Goal: Task Accomplishment & Management: Manage account settings

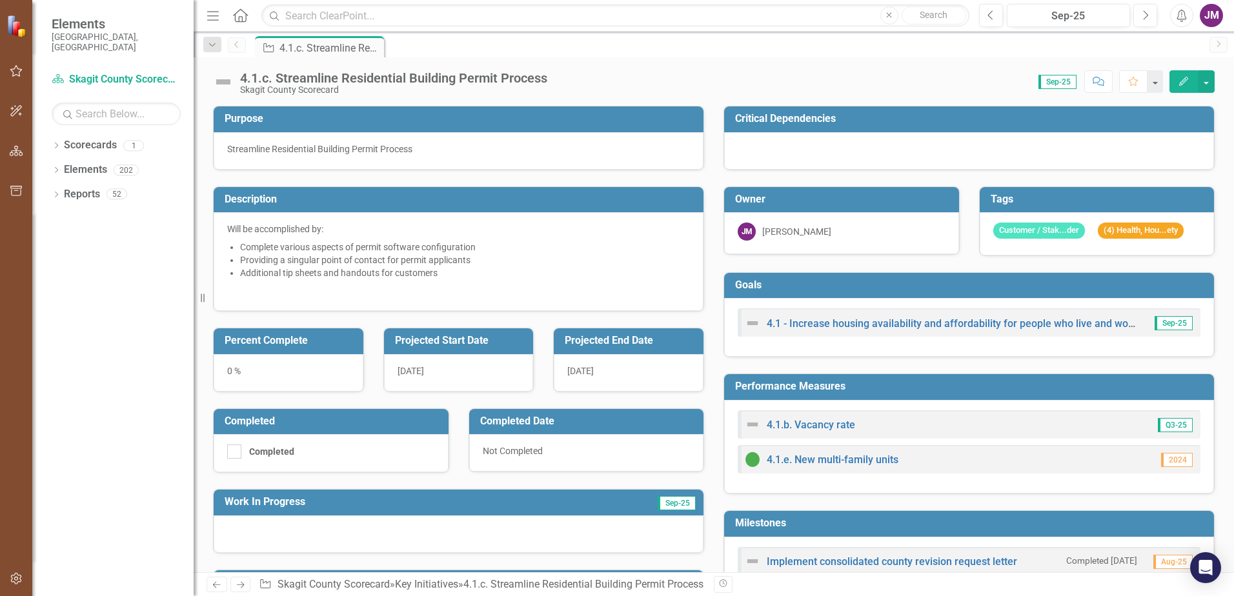
click at [347, 365] on div "0 %" at bounding box center [289, 372] width 150 height 37
click at [298, 377] on div "0 %" at bounding box center [289, 372] width 150 height 37
click at [268, 379] on div "0 %" at bounding box center [289, 372] width 150 height 37
click at [265, 379] on div "0 %" at bounding box center [289, 372] width 150 height 37
click at [220, 80] on img at bounding box center [223, 82] width 21 height 21
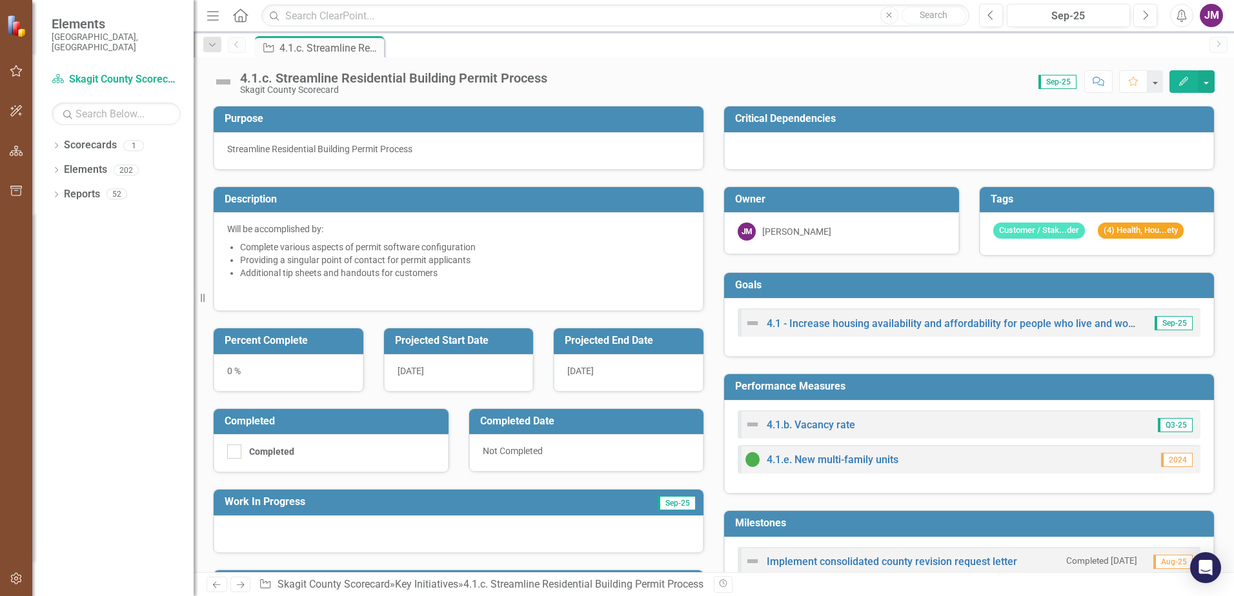
click at [220, 80] on img at bounding box center [223, 82] width 21 height 21
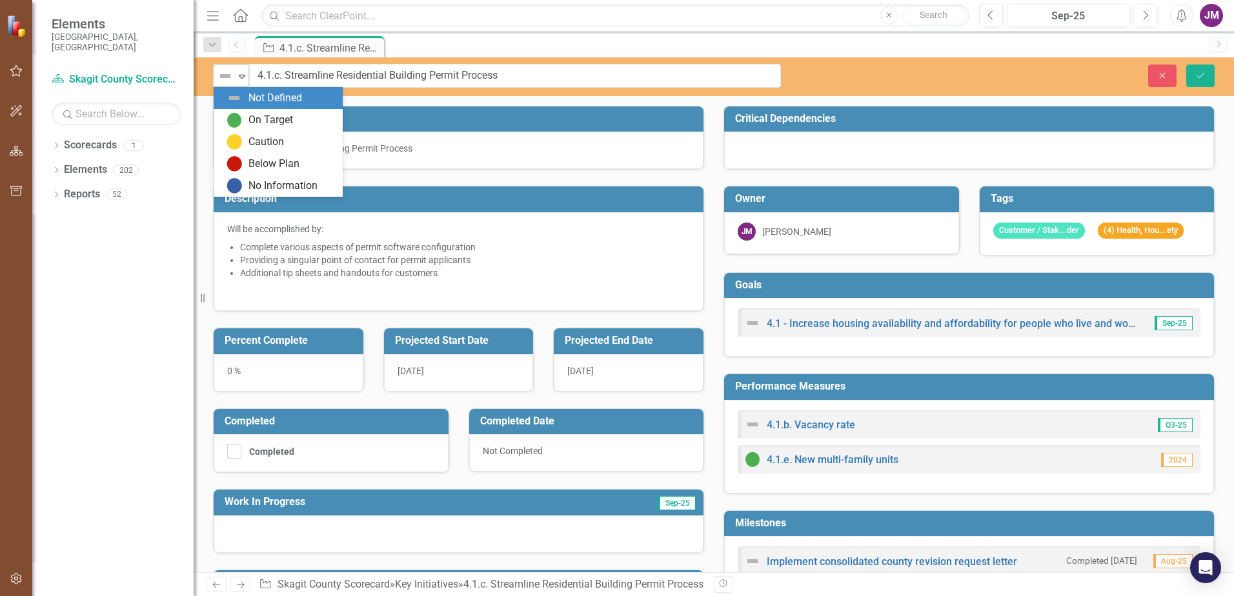
click at [221, 74] on img at bounding box center [225, 75] width 15 height 15
click at [247, 116] on div "On Target" at bounding box center [281, 119] width 108 height 15
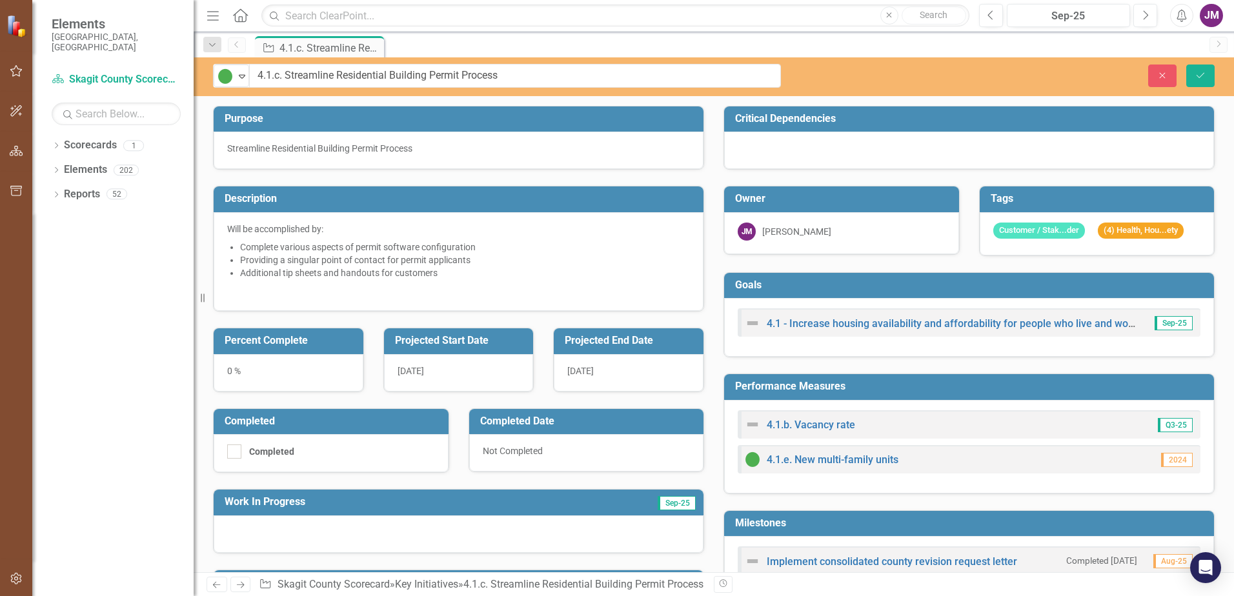
click at [801, 152] on div at bounding box center [969, 150] width 490 height 37
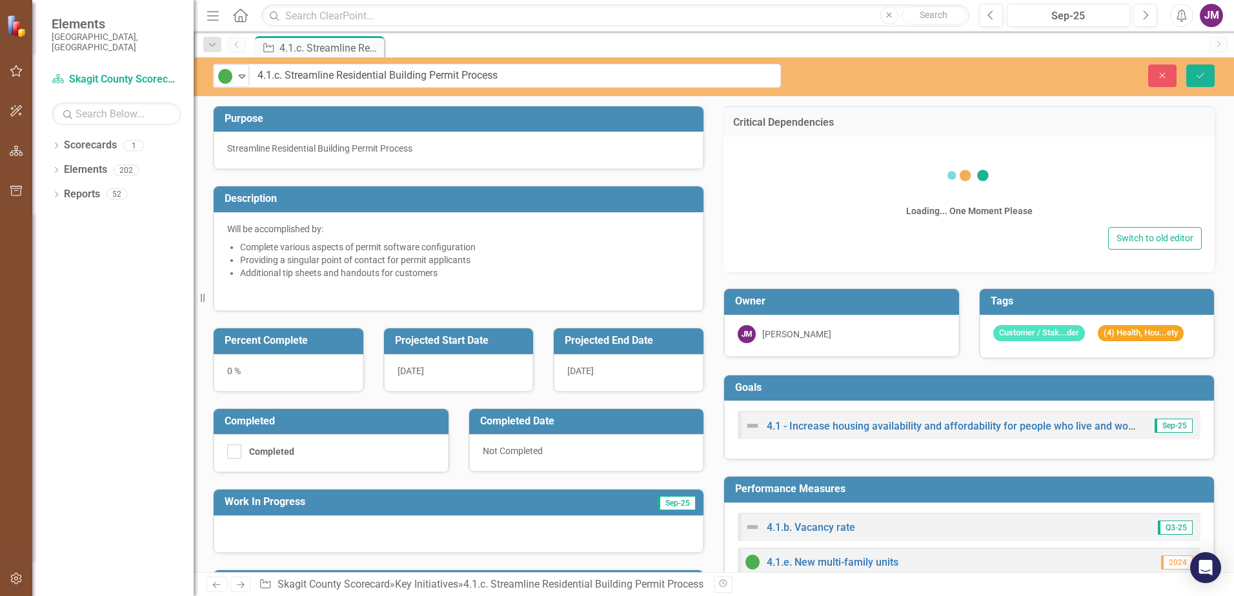
click at [801, 152] on div "Loading... One Moment Please" at bounding box center [968, 187] width 465 height 74
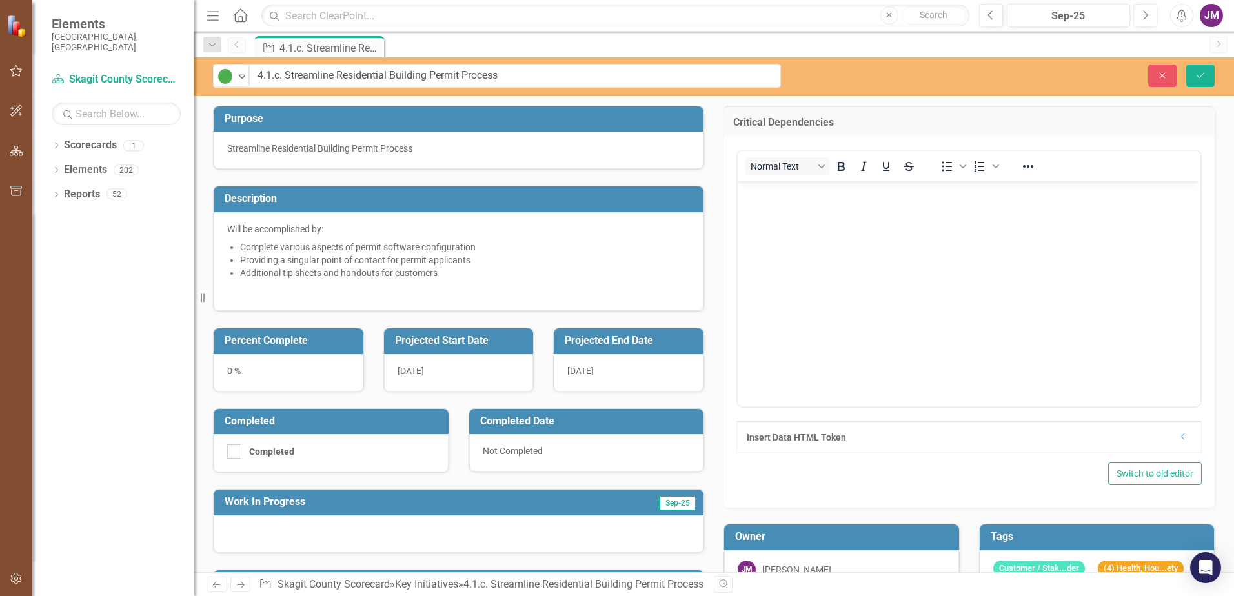
click at [862, 211] on body "Rich Text Area. Press ALT-0 for help." at bounding box center [969, 278] width 463 height 194
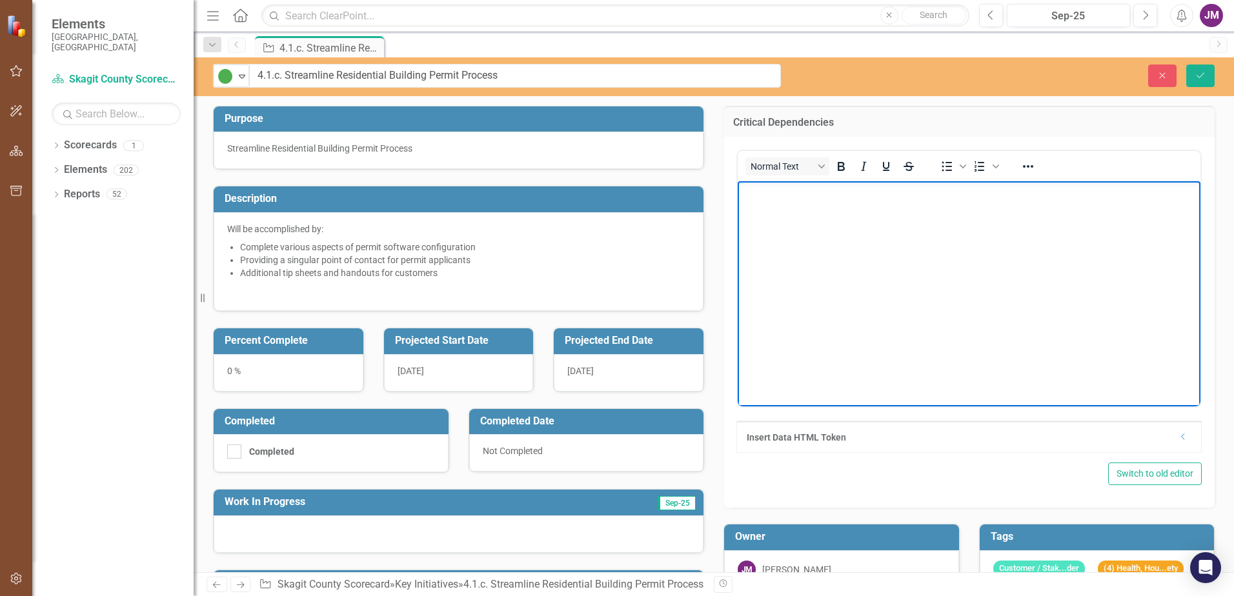
click at [846, 217] on body "Rich Text Area. Press ALT-0 for help." at bounding box center [969, 278] width 463 height 194
click at [920, 186] on li "Stormwater review efficiency." at bounding box center [982, 192] width 430 height 15
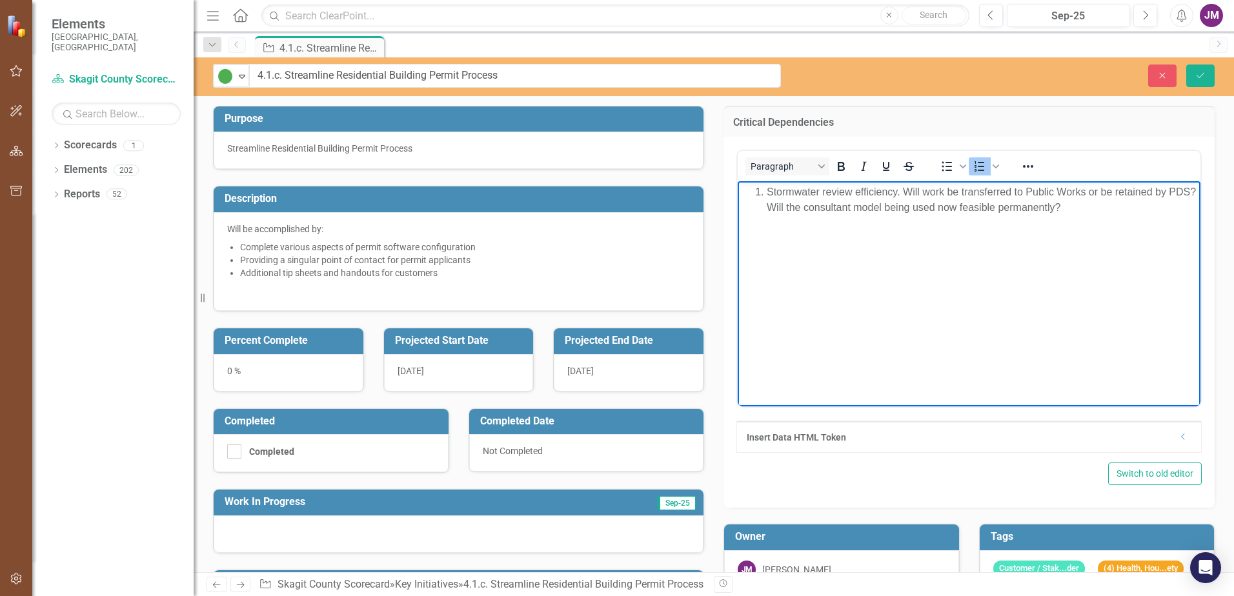
click at [804, 207] on li "Stormwater review efficiency. Will work be transferred to Public Works or be re…" at bounding box center [982, 200] width 430 height 31
click at [1126, 201] on li "Stormwater review efficiency. Will work be transferred to Public Works or be re…" at bounding box center [982, 200] width 430 height 31
click at [1077, 203] on li "Stormwater review efficiency. Will work be transferred to Public Works or be re…" at bounding box center [982, 200] width 430 height 31
click at [912, 188] on li "Stormwater review efficiency. Will work be transferred to Public Works or be re…" at bounding box center [982, 200] width 430 height 31
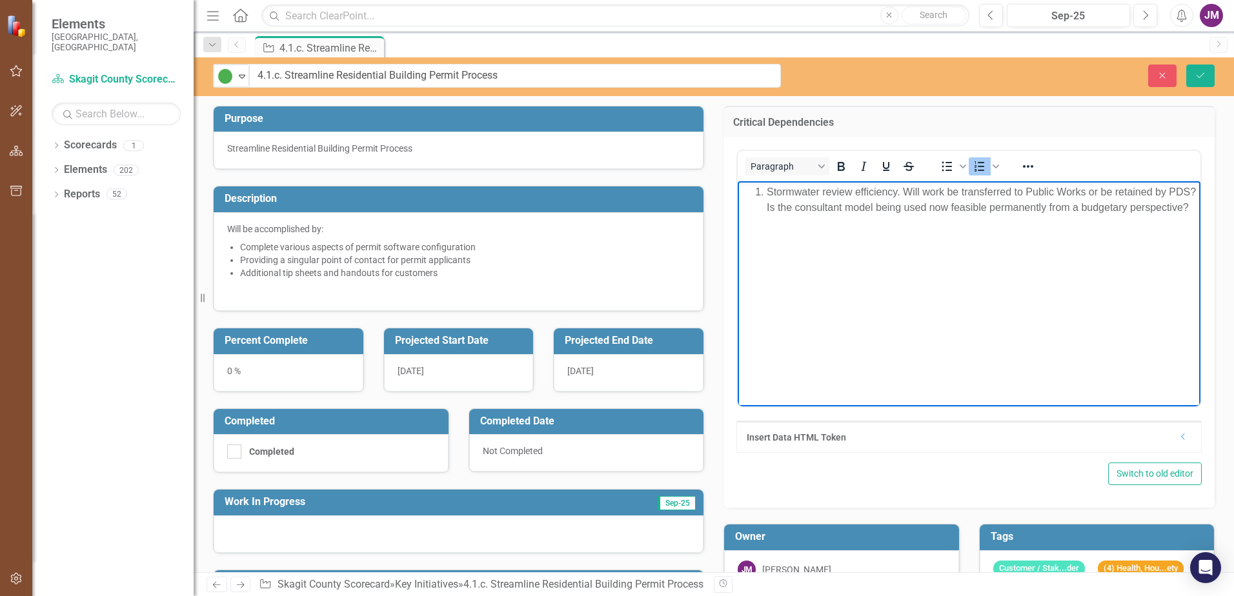
click at [902, 187] on li "Stormwater review efficiency. Will work be transferred to Public Works or be re…" at bounding box center [982, 200] width 430 height 31
click at [876, 216] on li "Stormwater review efficiency. Will work be transferred to Public Works or be re…" at bounding box center [982, 200] width 430 height 31
click at [975, 298] on body "Stormwater review efficiency. Will work be transferred to Public Works or be re…" at bounding box center [969, 278] width 463 height 194
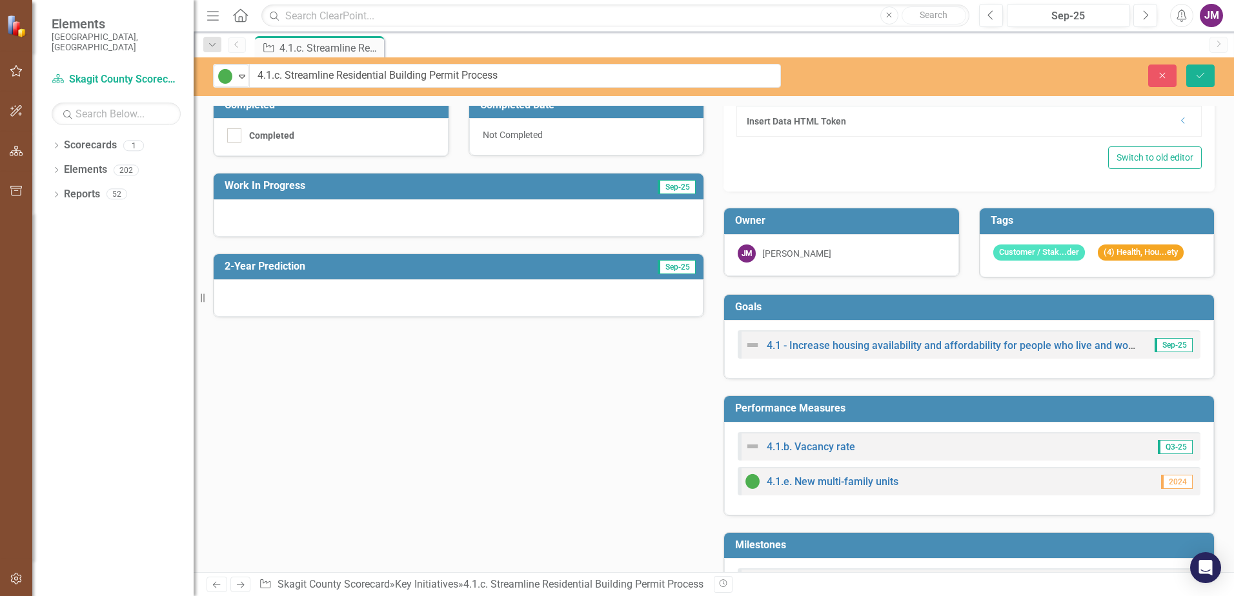
scroll to position [323, 0]
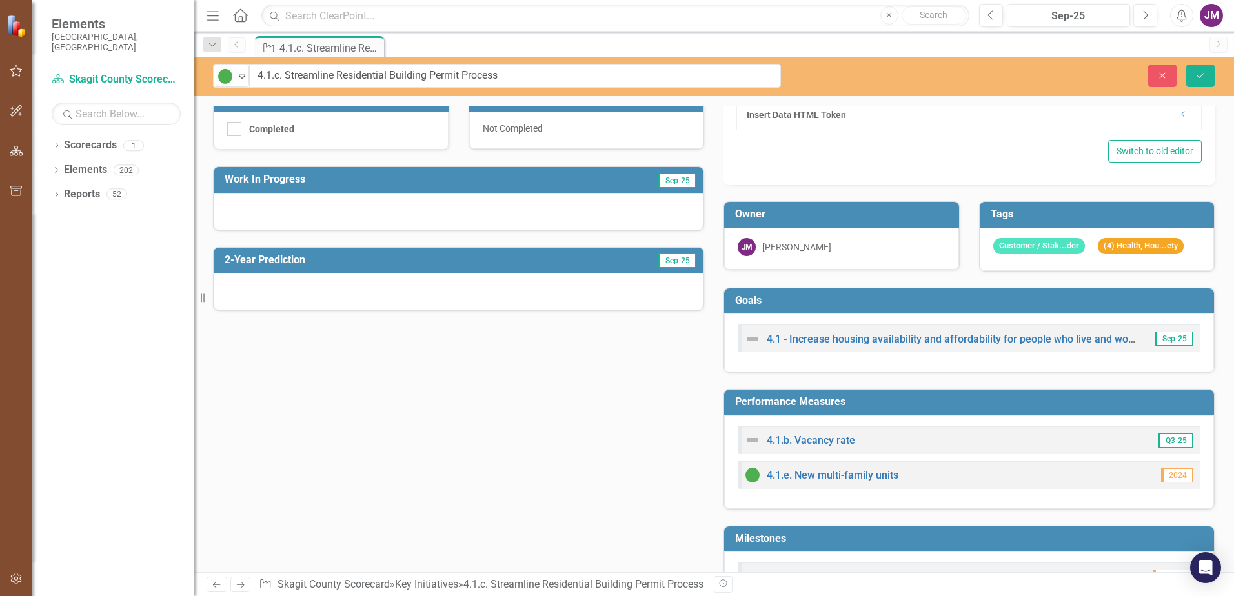
click at [532, 213] on div at bounding box center [459, 211] width 490 height 37
click at [509, 204] on div at bounding box center [459, 211] width 490 height 37
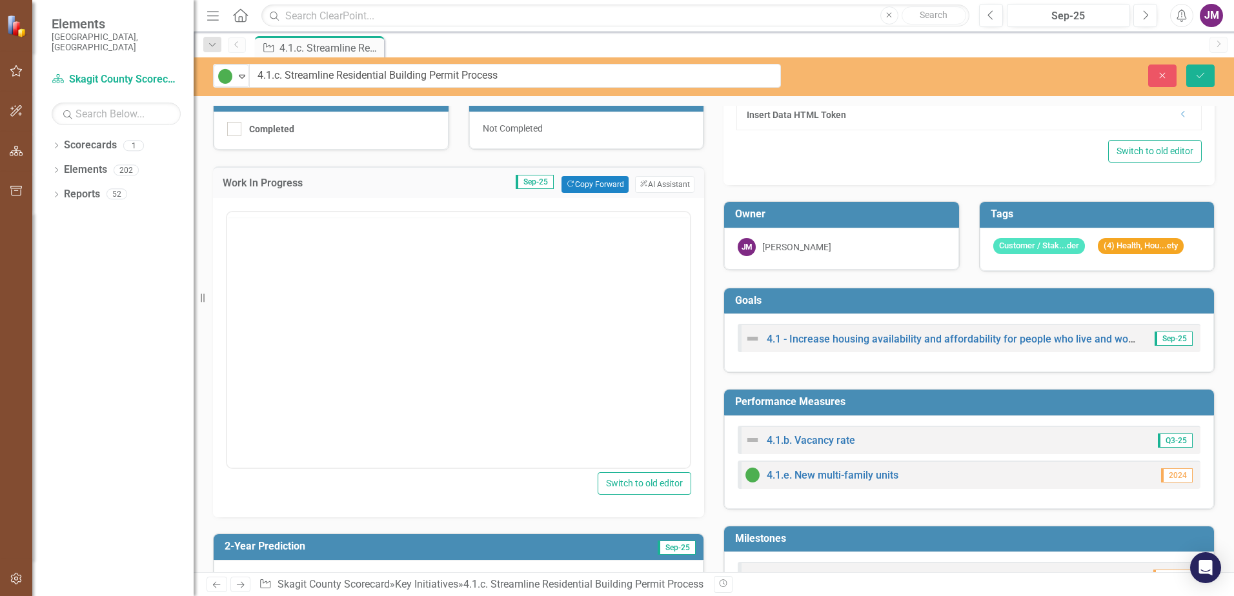
scroll to position [0, 0]
click at [325, 303] on body "Rich Text Area. Press ALT-0 for help." at bounding box center [458, 340] width 463 height 194
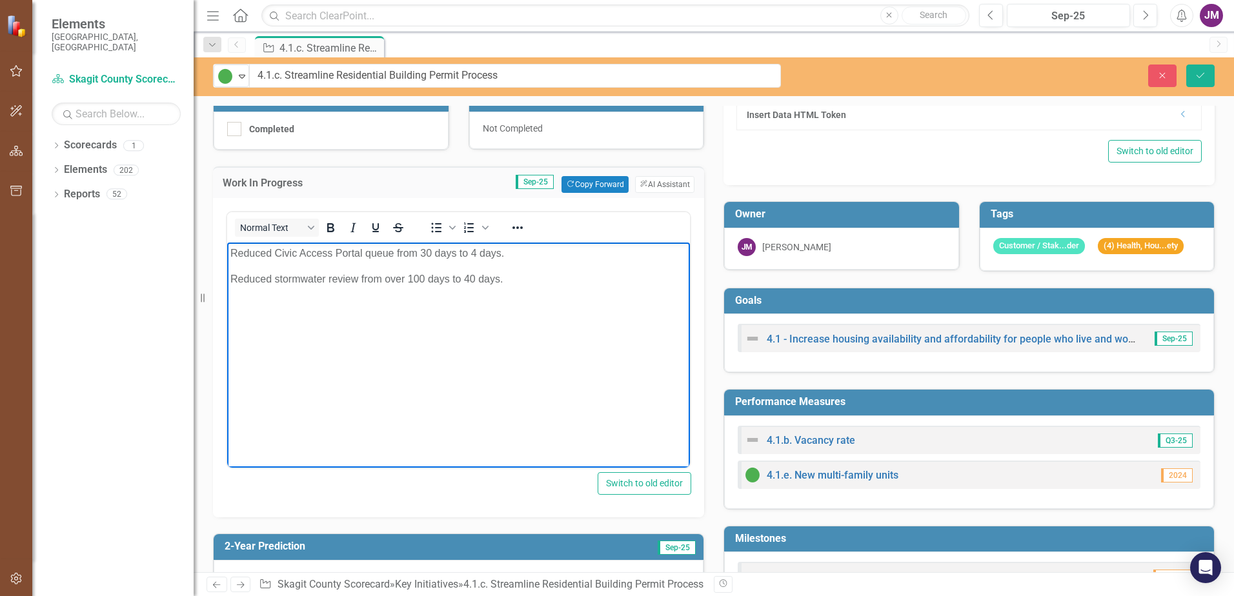
click at [589, 332] on body "Reduced Civic Access Portal queue from 30 days to 4 days. Reduced stormwater re…" at bounding box center [458, 340] width 463 height 194
drag, startPoint x: 529, startPoint y: 289, endPoint x: 223, endPoint y: 248, distance: 309.3
click at [227, 248] on html "Reduced Civic Access Portal queue from 30 days to 4 days. Reduced stormwater re…" at bounding box center [458, 340] width 463 height 194
click at [438, 224] on icon "Bullet list" at bounding box center [437, 228] width 10 height 10
click at [498, 340] on body "Reduced Civic Access Portal queue from 30 days to 4 days. Reduced stormwater re…" at bounding box center [458, 340] width 463 height 194
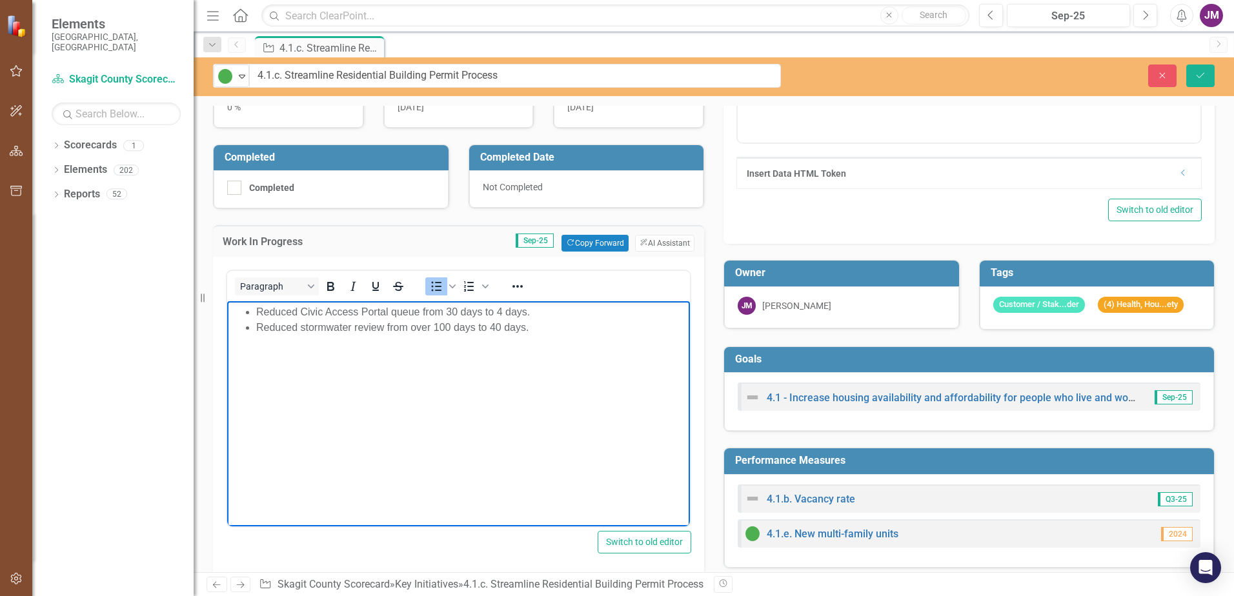
scroll to position [194, 0]
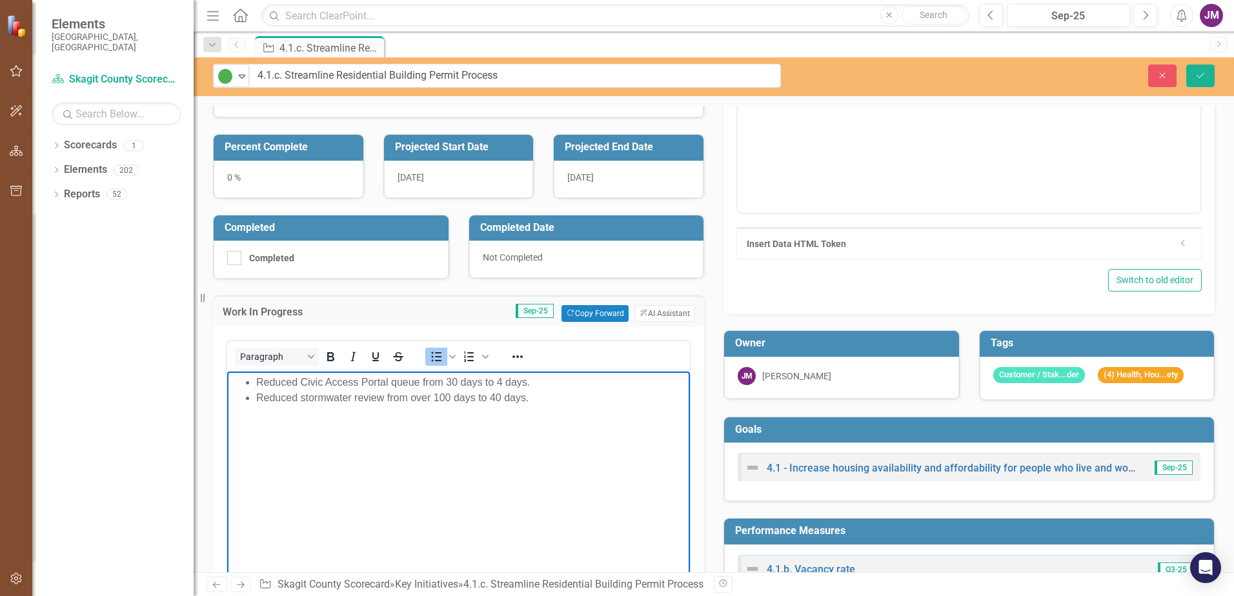
click at [247, 173] on div "0 %" at bounding box center [289, 179] width 150 height 37
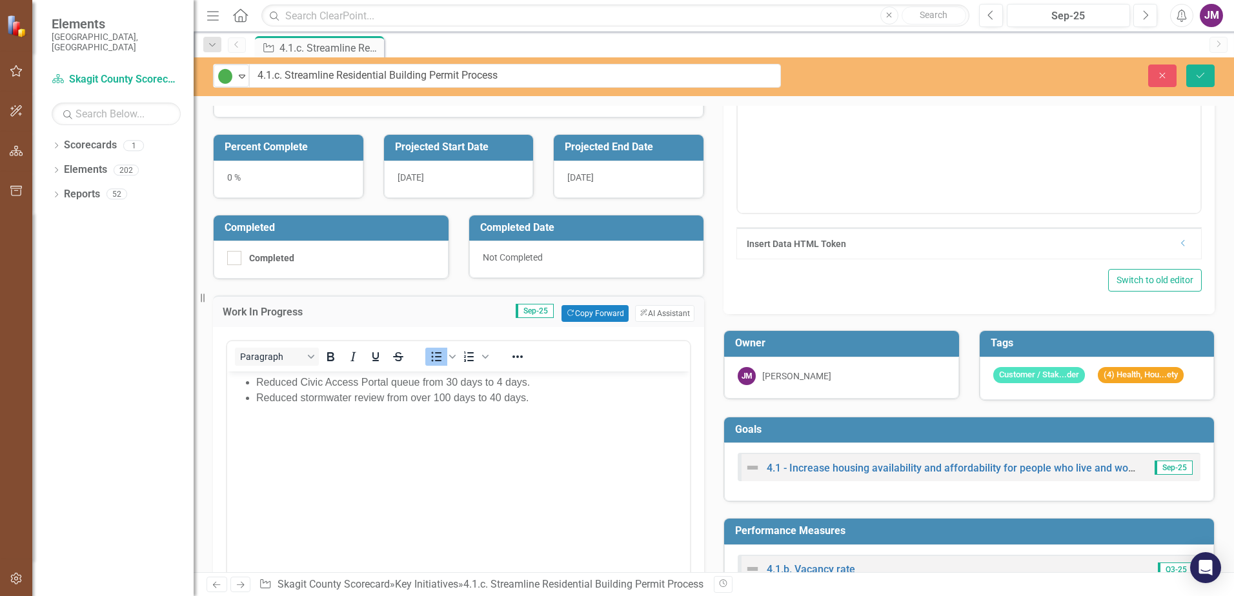
click at [247, 173] on div "0 %" at bounding box center [289, 179] width 150 height 37
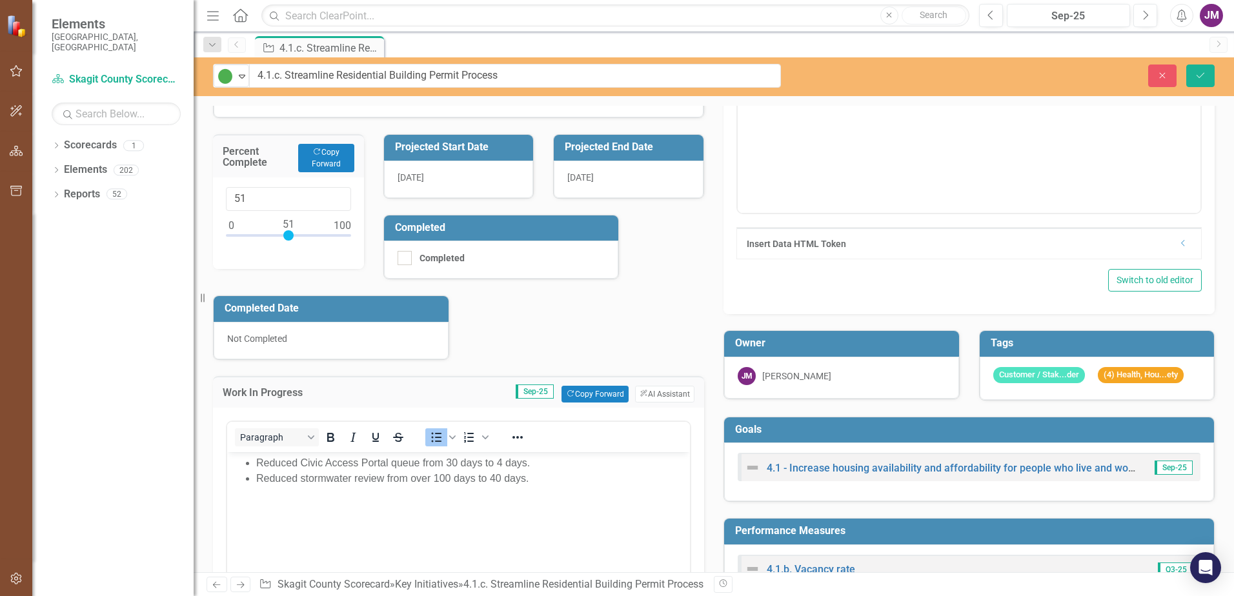
type input "60"
drag, startPoint x: 232, startPoint y: 237, endPoint x: 300, endPoint y: 238, distance: 67.8
click at [300, 238] on div at bounding box center [299, 235] width 10 height 10
click at [680, 276] on div "Purpose Streamline Residential Building Permit Process Description Will be acco…" at bounding box center [458, 352] width 511 height 912
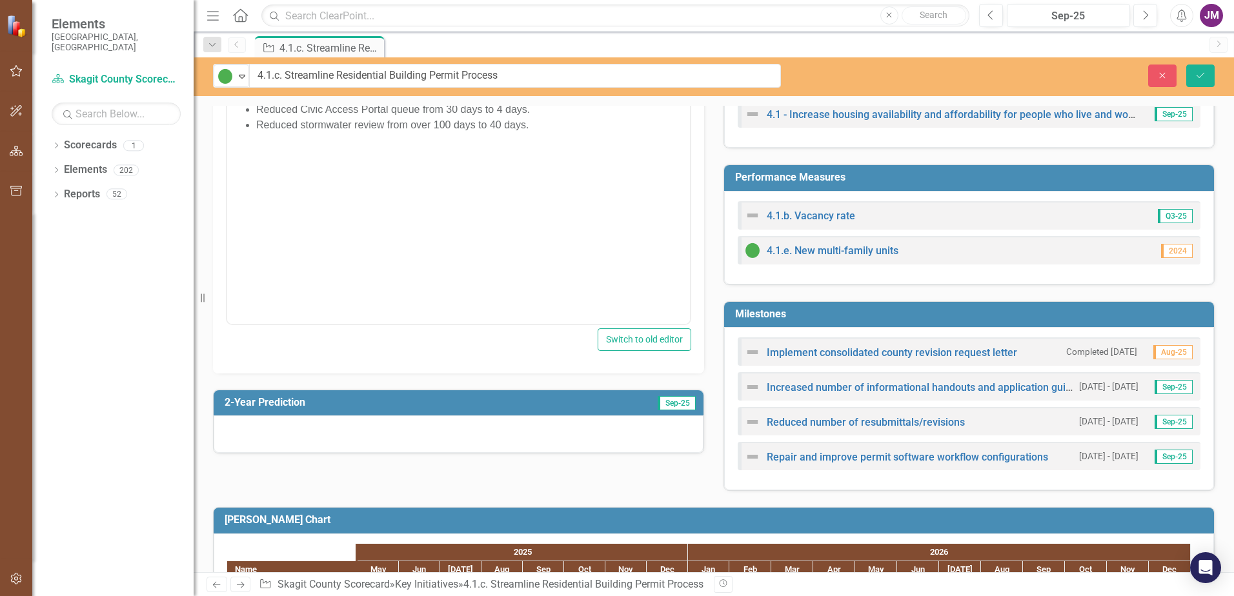
scroll to position [681, 0]
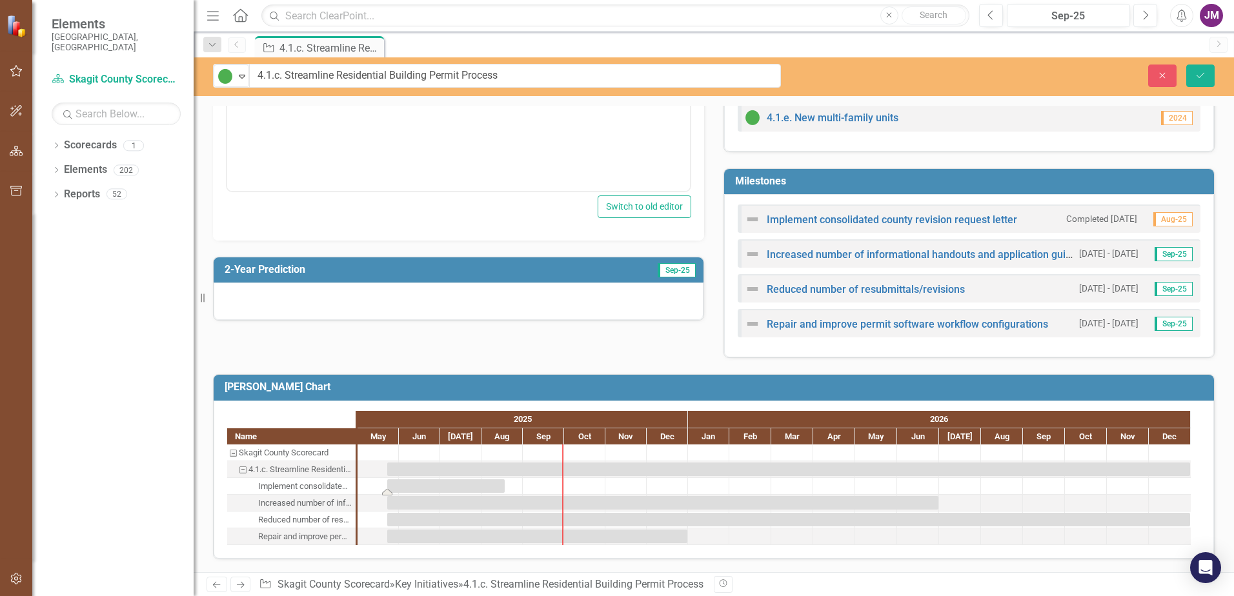
click at [444, 487] on div "Task: Start date: 2025-05-23 End date: 2025-08-18" at bounding box center [445, 487] width 117 height 14
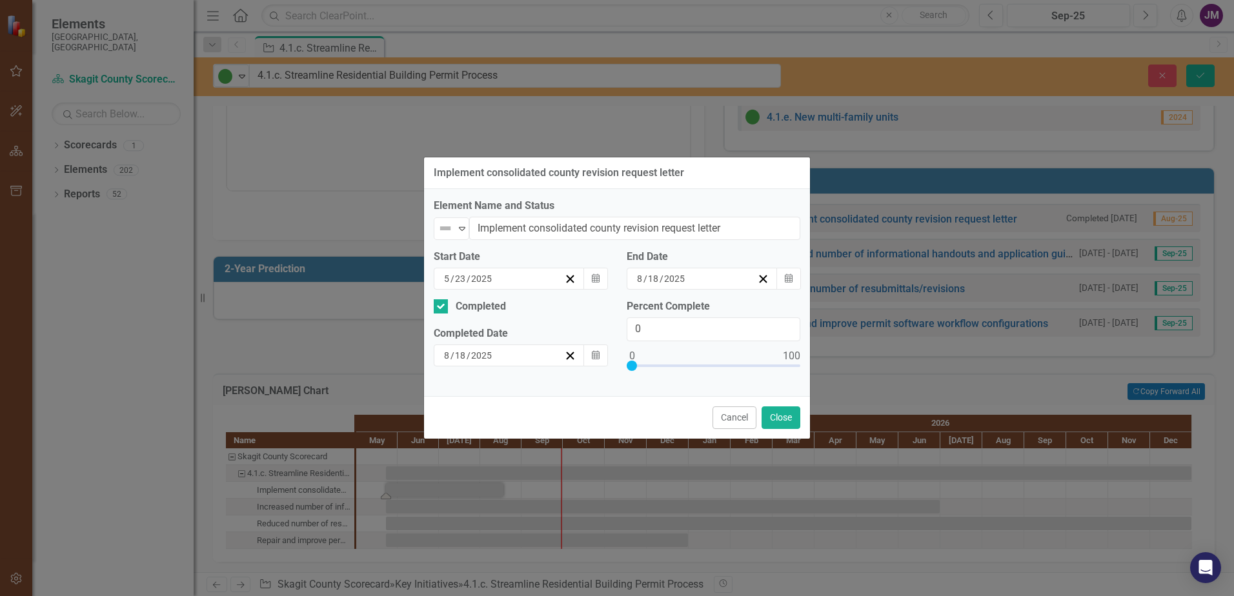
type input "100"
drag, startPoint x: 631, startPoint y: 364, endPoint x: 902, endPoint y: 363, distance: 271.1
click at [902, 363] on div "Implement consolidated county revision request letter Element Name and Status N…" at bounding box center [617, 298] width 1234 height 596
click at [774, 416] on button "Close" at bounding box center [781, 418] width 39 height 23
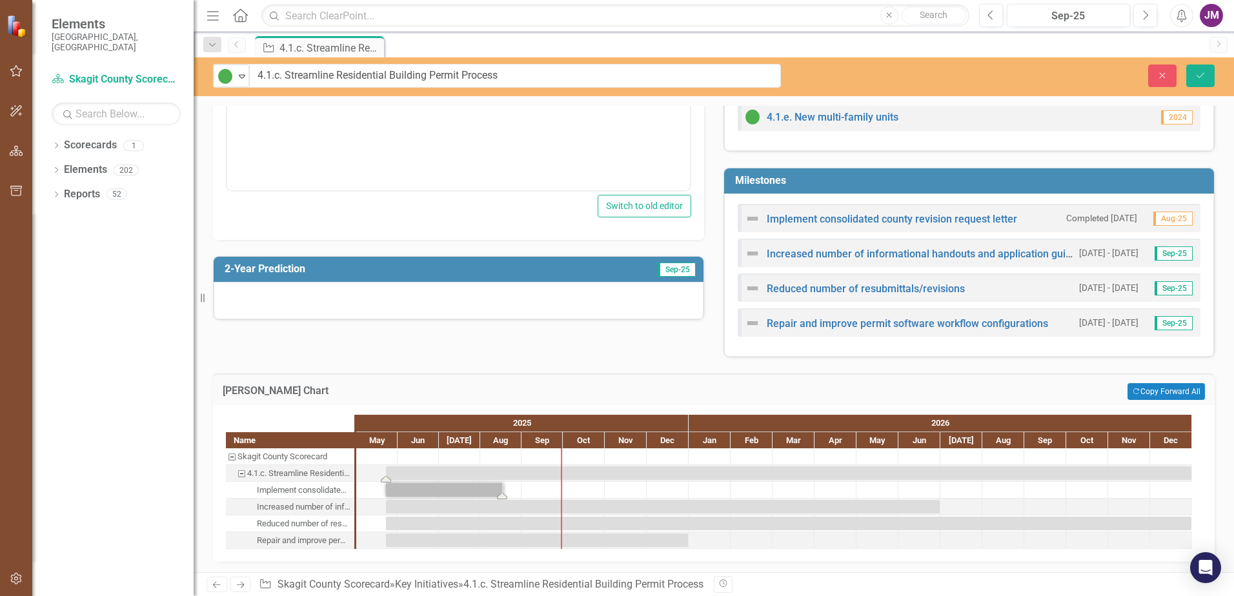
click at [655, 473] on div "Task: Start date: 2025-05-23 End date: 2026-12-31" at bounding box center [788, 474] width 805 height 14
click at [400, 475] on div "Task: Start date: 2025-05-23 End date: 2026-12-31" at bounding box center [788, 474] width 805 height 14
drag, startPoint x: 433, startPoint y: 480, endPoint x: 422, endPoint y: 474, distance: 12.1
drag, startPoint x: 422, startPoint y: 474, endPoint x: 407, endPoint y: 501, distance: 31.2
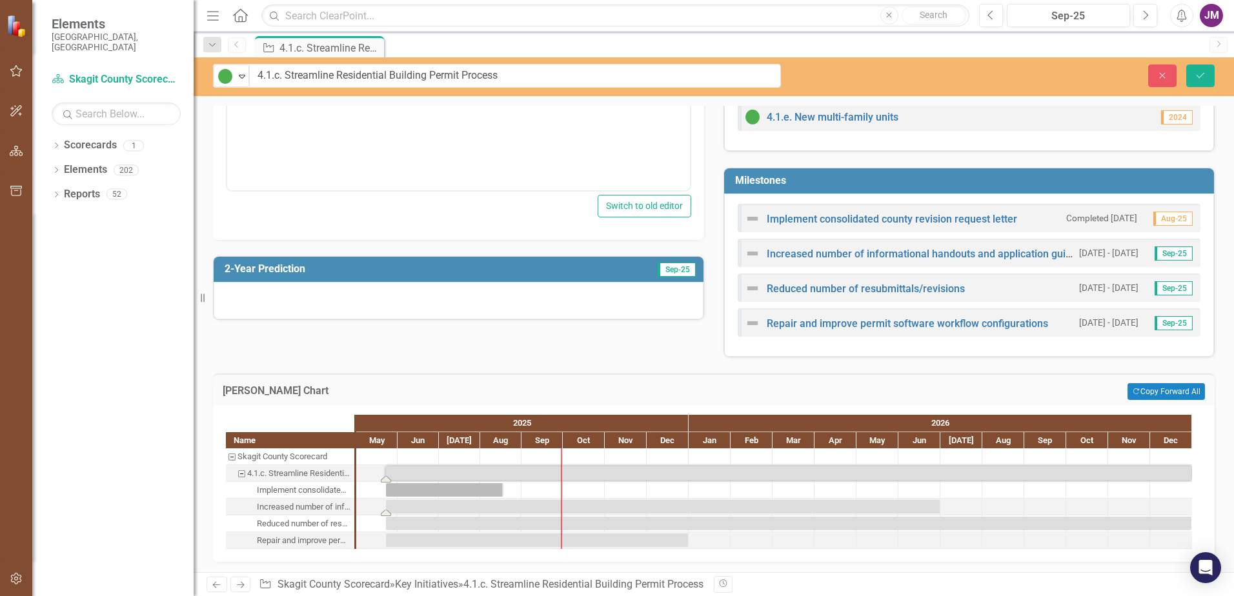
click at [407, 501] on div "Task: Start date: 2025-05-23 End date: 2026-06-30" at bounding box center [663, 507] width 554 height 14
click at [406, 472] on div "Task: Start date: 2025-05-23 End date: 2026-12-31" at bounding box center [788, 474] width 805 height 14
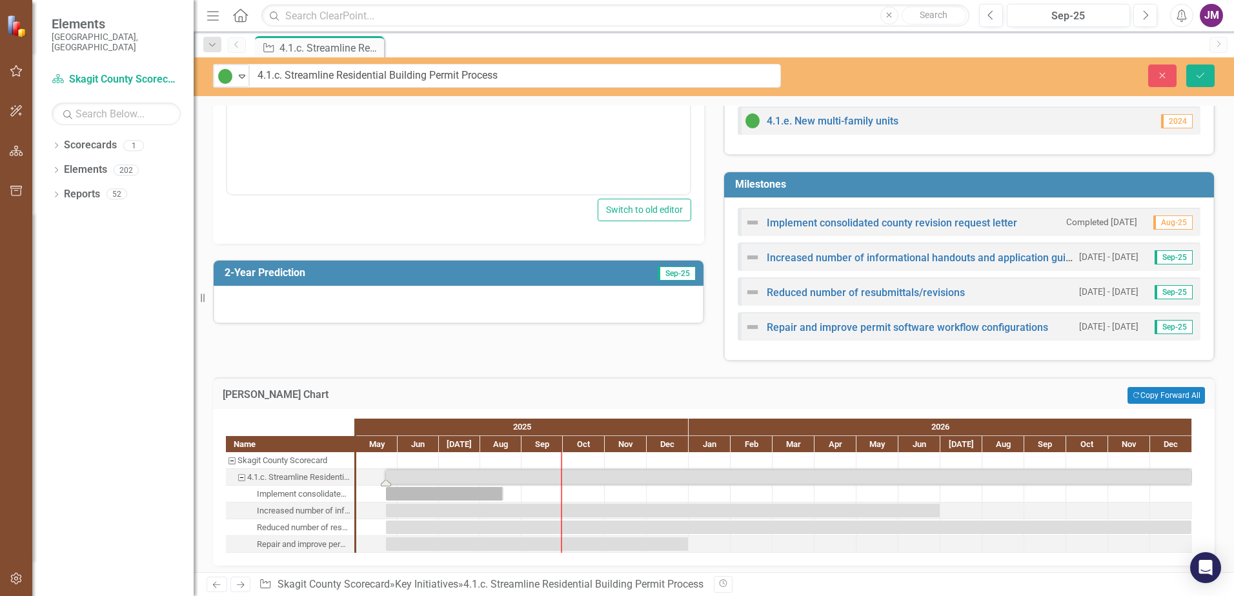
scroll to position [684, 0]
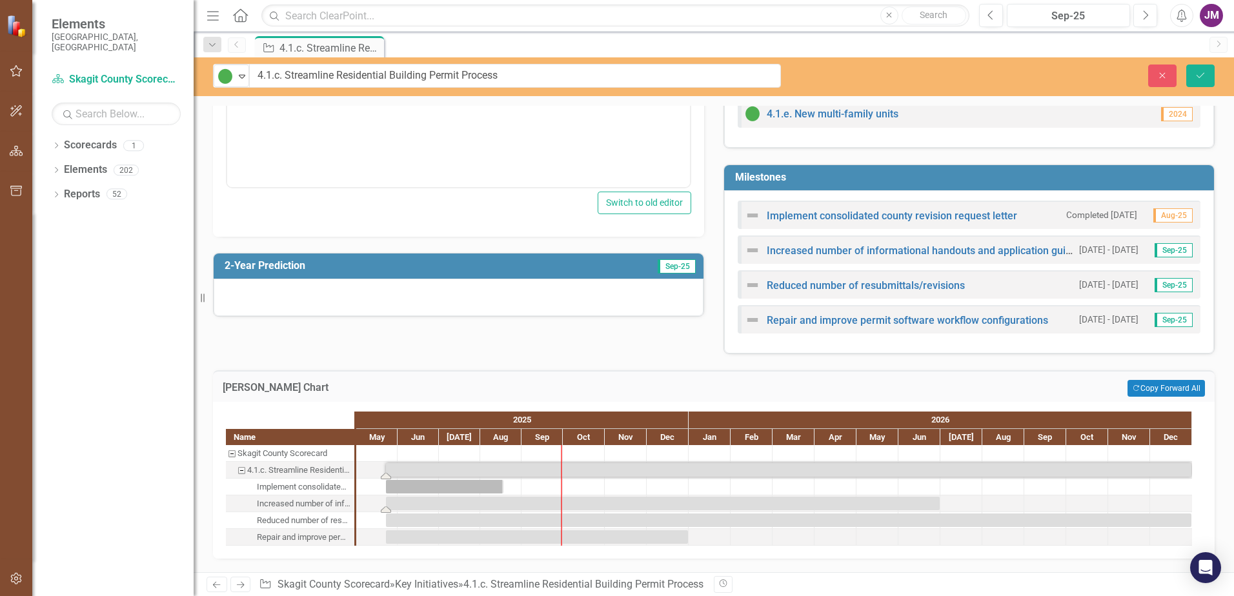
click at [417, 505] on div "Task: Start date: 2025-05-23 End date: 2026-06-30" at bounding box center [663, 504] width 554 height 14
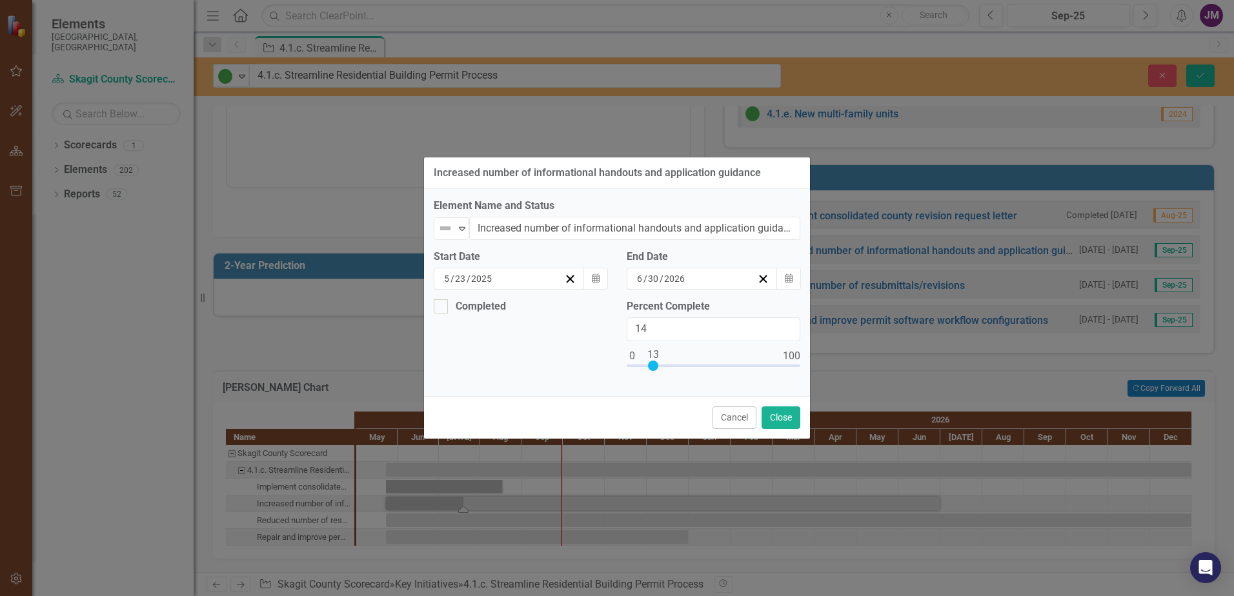
type input "10"
drag, startPoint x: 633, startPoint y: 369, endPoint x: 649, endPoint y: 369, distance: 16.1
click at [649, 369] on div at bounding box center [648, 366] width 10 height 10
click at [776, 418] on button "Close" at bounding box center [781, 418] width 39 height 23
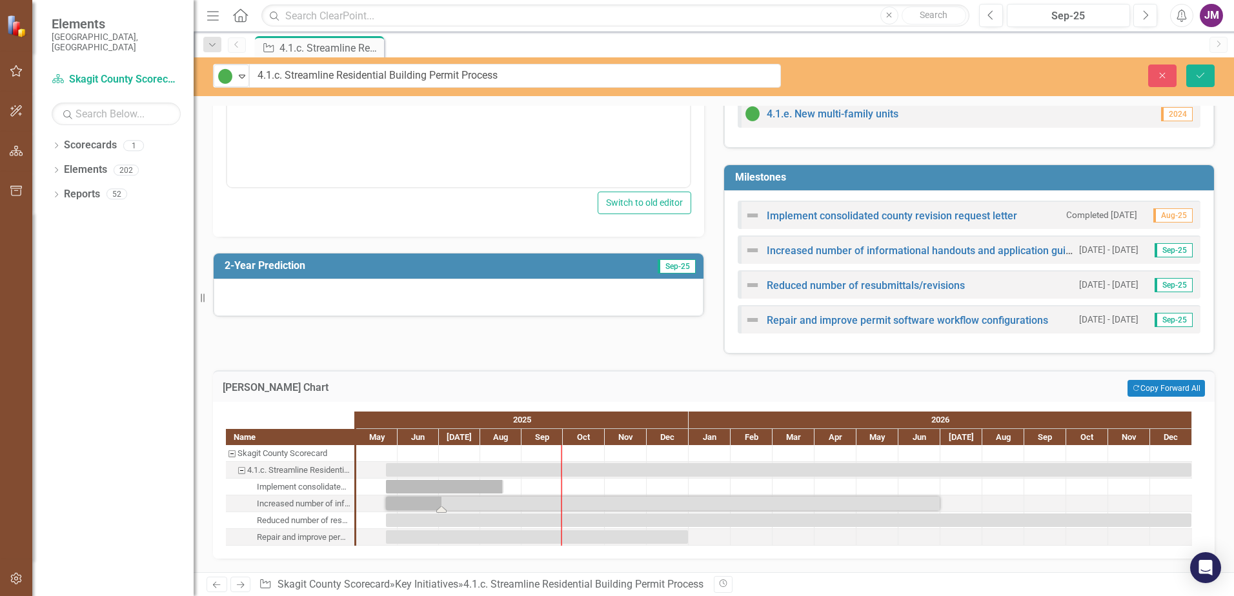
click at [416, 504] on div "Task: Start date: 2025-05-23 End date: 2026-06-30" at bounding box center [663, 504] width 554 height 14
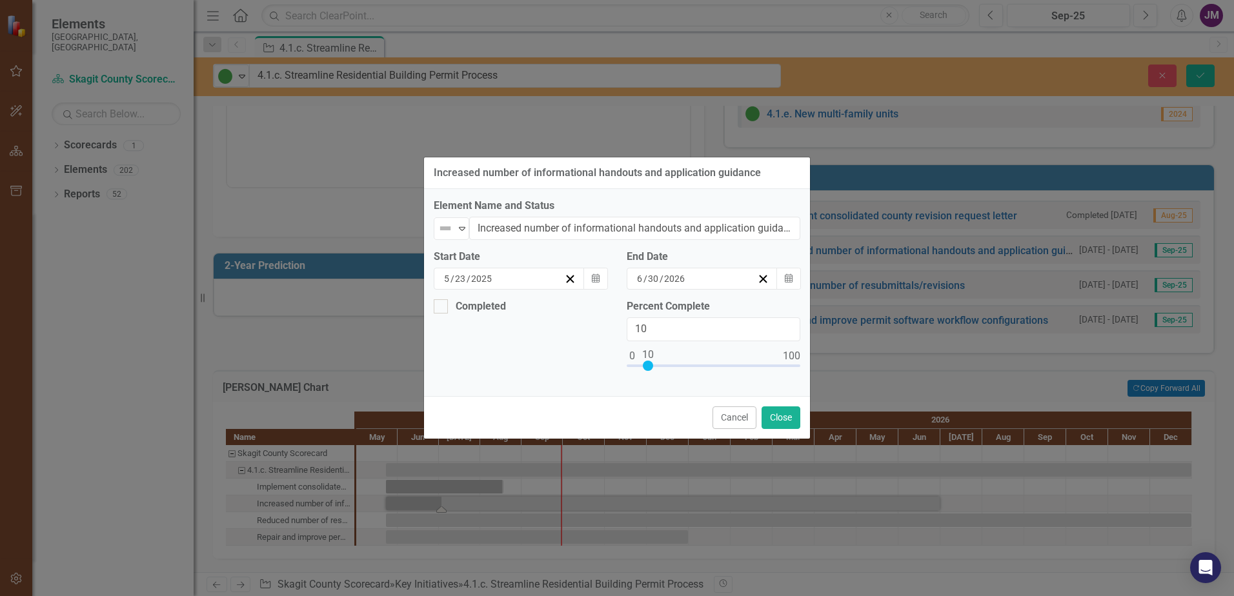
click at [90, 410] on div "Increased number of informational handouts and application guidance Element Nam…" at bounding box center [617, 298] width 1234 height 596
click at [793, 425] on button "Close" at bounding box center [781, 418] width 39 height 23
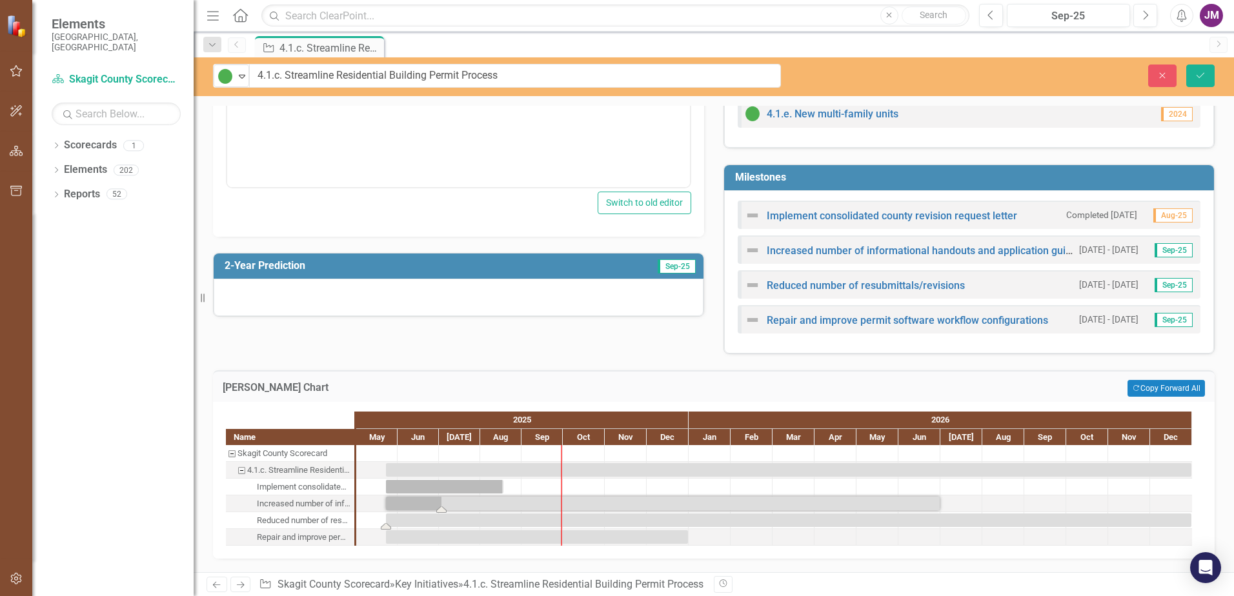
click at [489, 520] on div "Task: Start date: 2025-05-23 End date: 2026-12-31" at bounding box center [788, 521] width 805 height 14
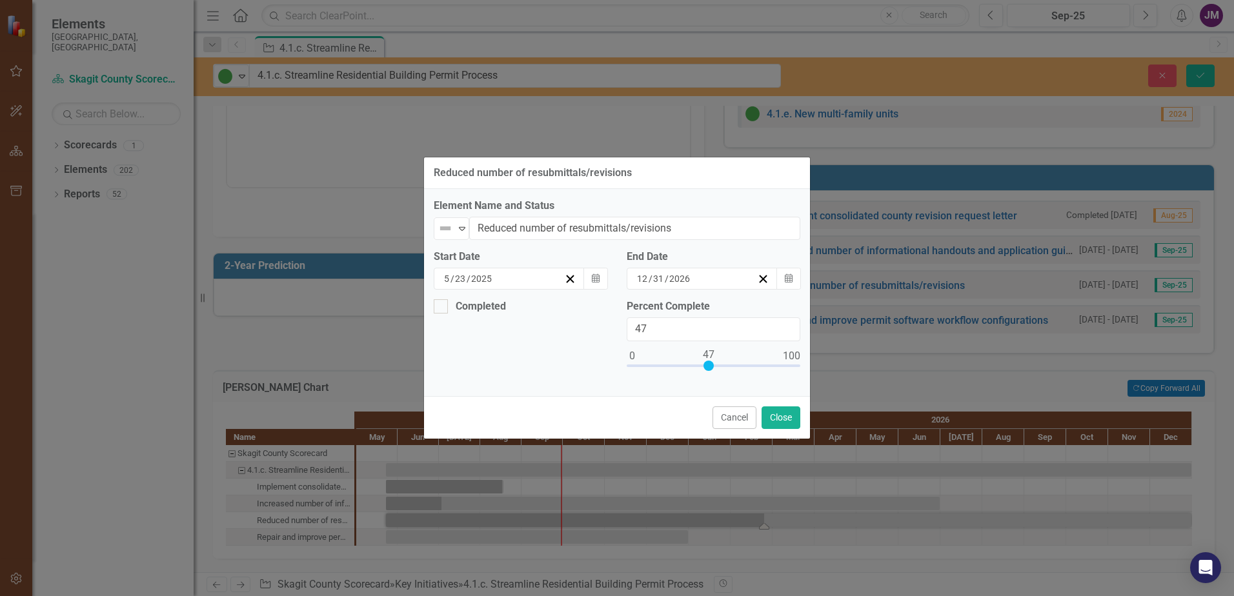
type input "50"
drag, startPoint x: 634, startPoint y: 367, endPoint x: 716, endPoint y: 368, distance: 82.0
click at [716, 368] on div at bounding box center [714, 366] width 10 height 10
click at [785, 419] on button "Close" at bounding box center [781, 418] width 39 height 23
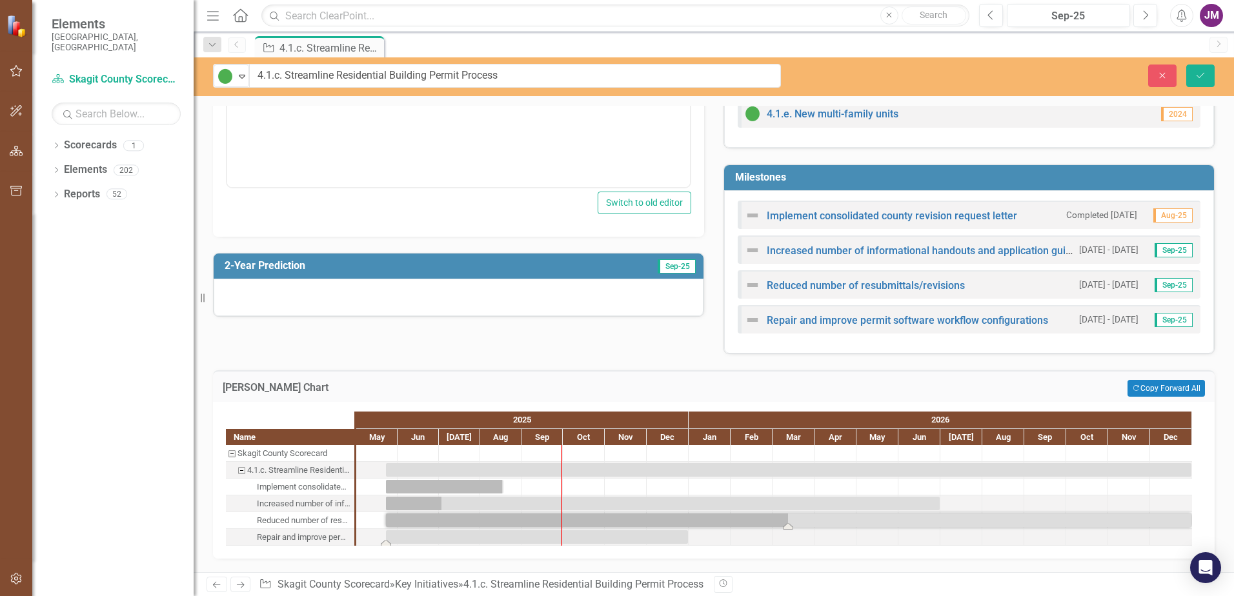
click at [471, 539] on div "Task: Start date: 2025-05-23 End date: 2025-12-31" at bounding box center [537, 538] width 302 height 14
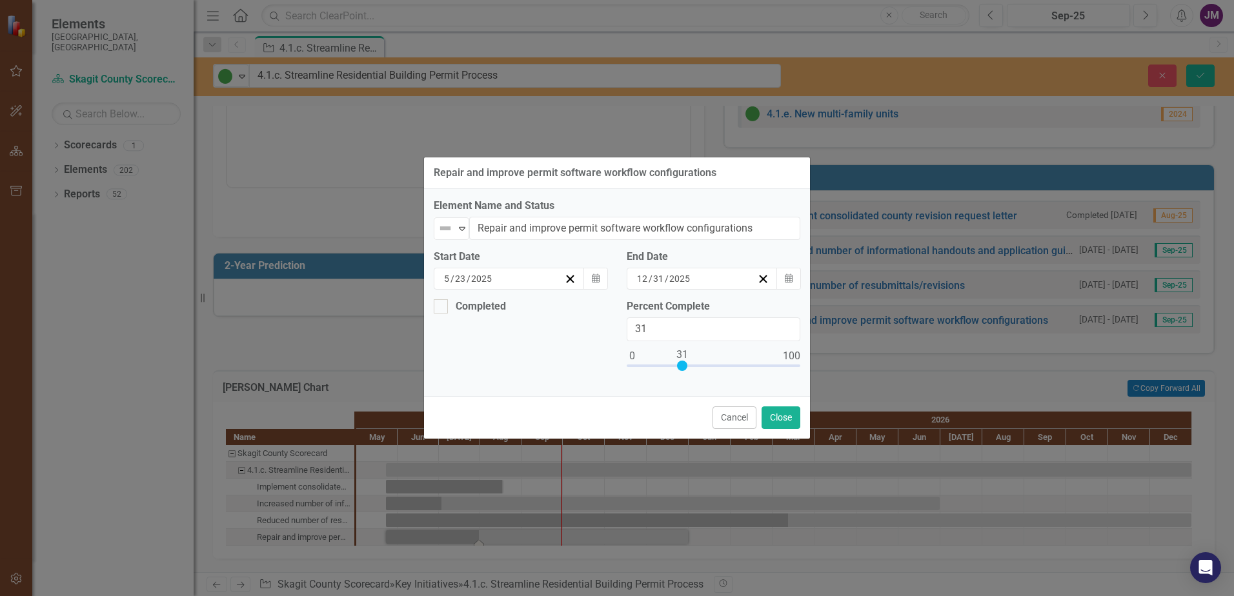
type input "30"
drag, startPoint x: 633, startPoint y: 366, endPoint x: 682, endPoint y: 369, distance: 48.5
click at [682, 369] on div at bounding box center [681, 366] width 10 height 10
click at [785, 423] on button "Close" at bounding box center [781, 418] width 39 height 23
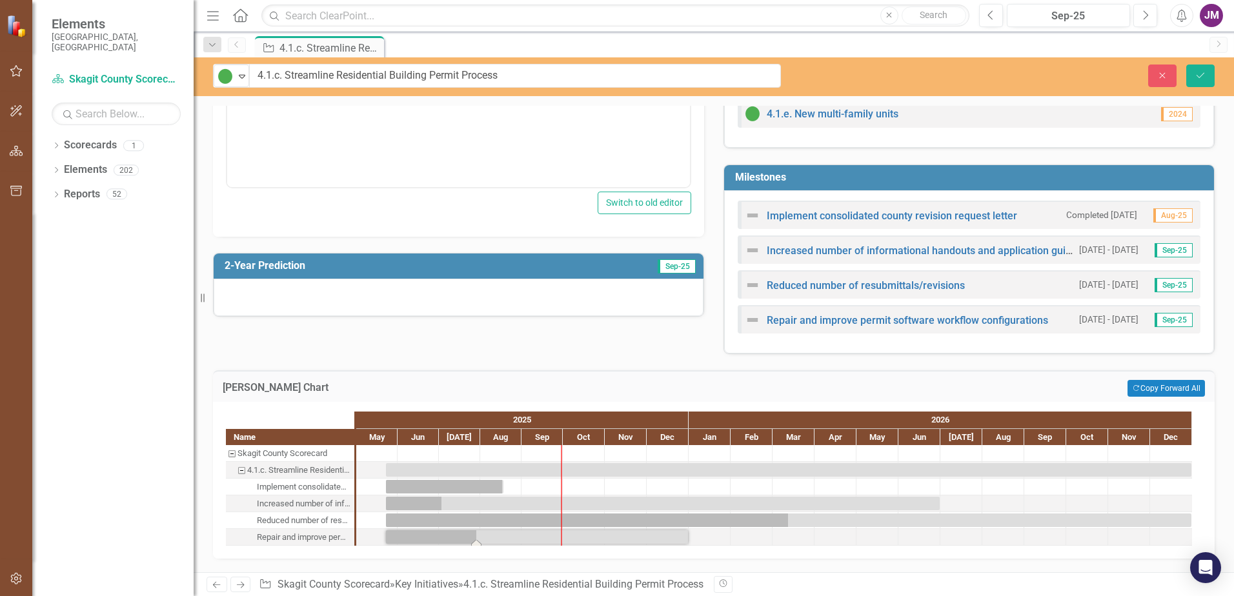
scroll to position [0, 0]
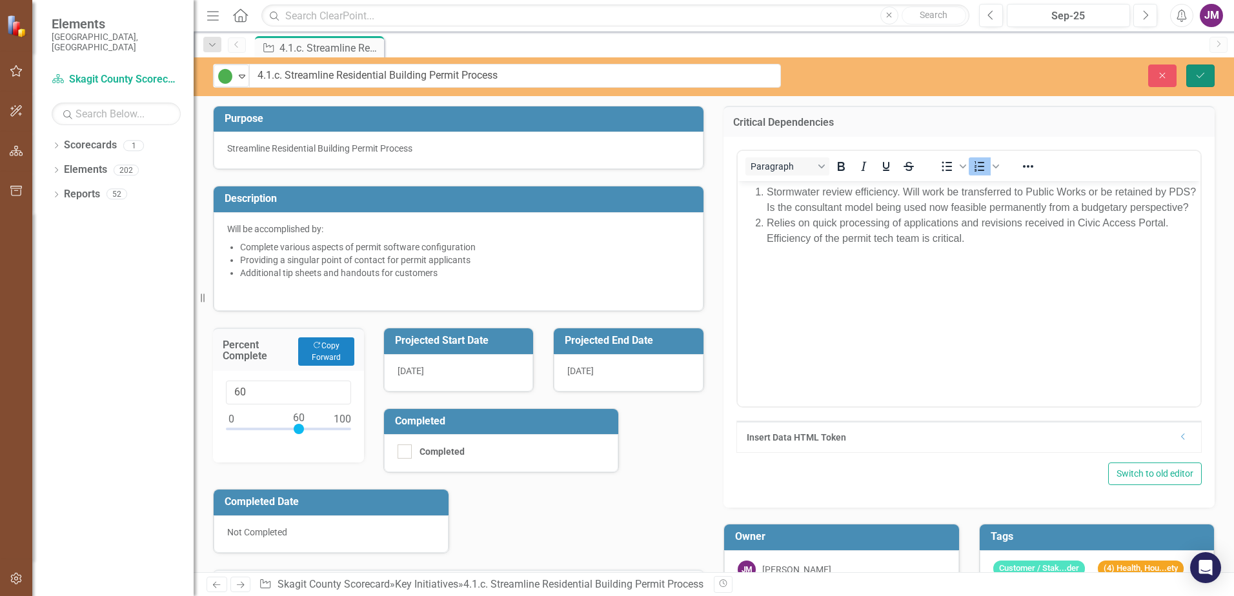
click at [1194, 77] on button "Save" at bounding box center [1200, 76] width 28 height 23
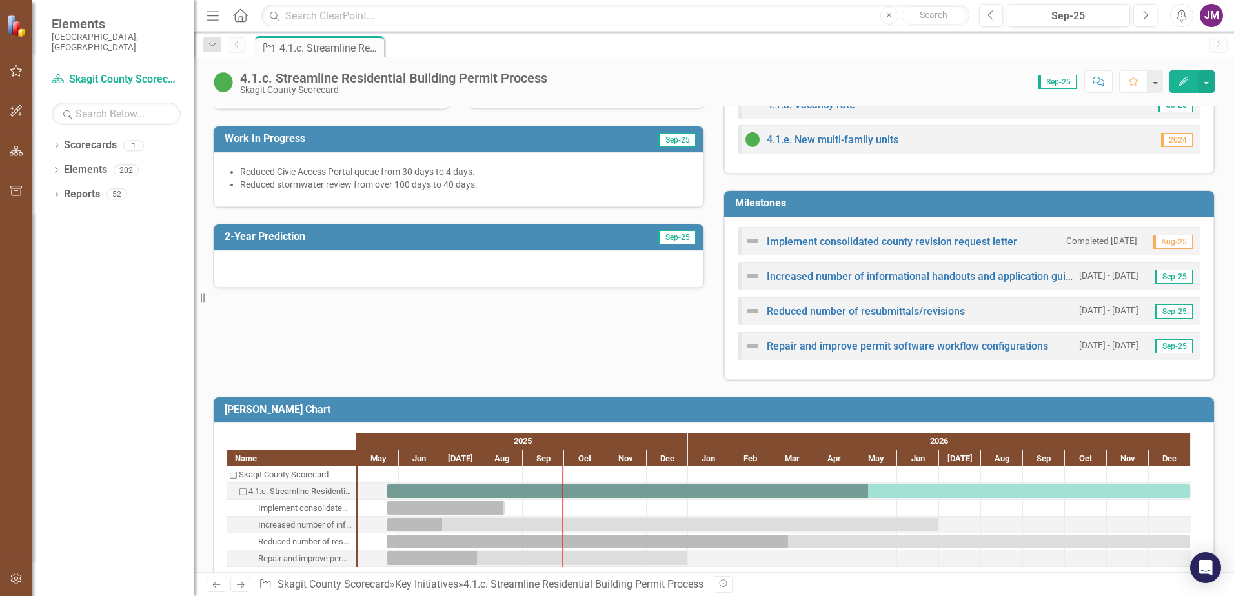
scroll to position [386, 0]
